Goal: Information Seeking & Learning: Learn about a topic

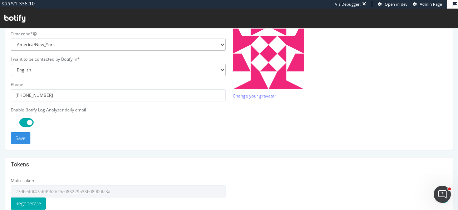
scroll to position [224, 0]
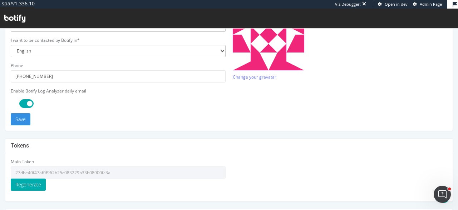
click at [76, 169] on input "27dbe40f47af0f962b25c083229b33b08900fc3a" at bounding box center [118, 172] width 215 height 12
click at [77, 171] on input "27dbe40f47af0f962b25c083229b33b08900fc3a" at bounding box center [118, 172] width 215 height 12
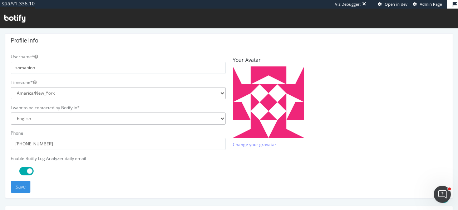
scroll to position [268, 0]
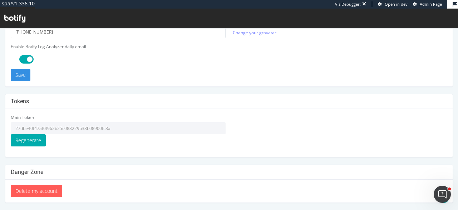
click at [95, 129] on input "27dbe40f47af0f962b25c083229b33b08900fc3a" at bounding box center [118, 128] width 215 height 12
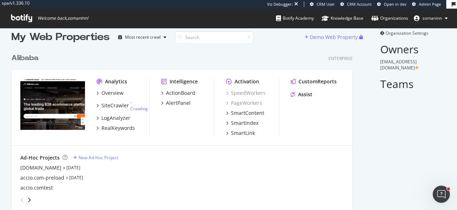
scroll to position [14, 0]
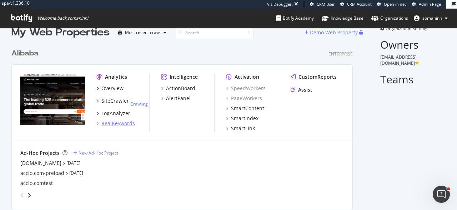
click at [119, 120] on div "RealKeywords" at bounding box center [118, 123] width 34 height 7
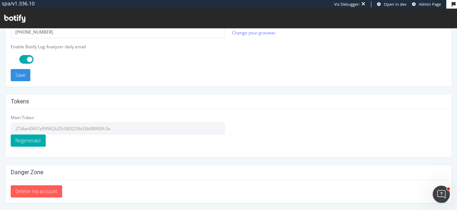
scroll to position [268, 0]
